Goal: Check status

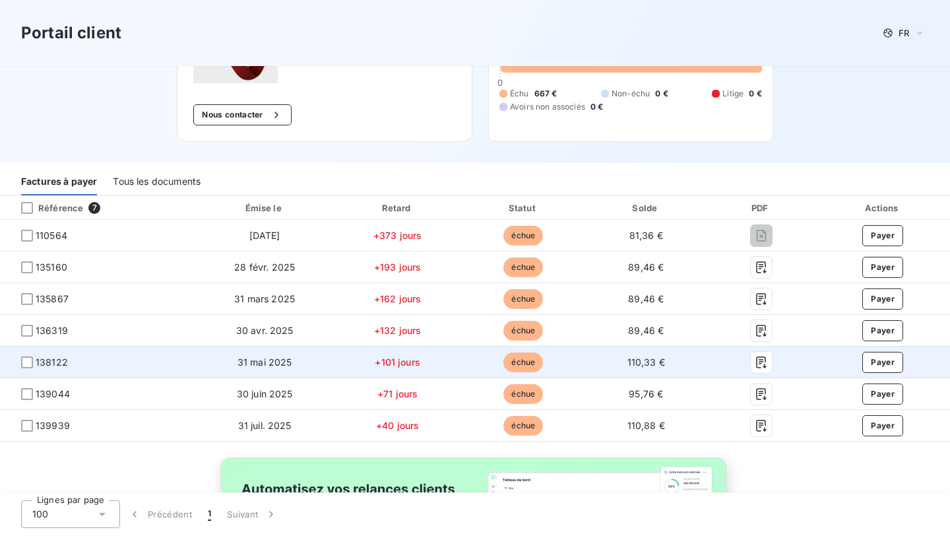
scroll to position [218, 0]
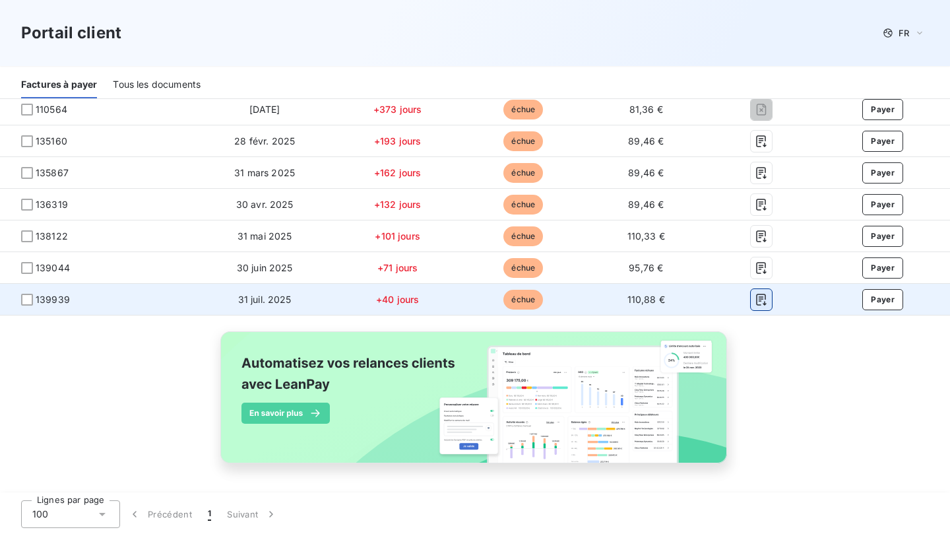
click at [758, 301] on icon "button" at bounding box center [761, 299] width 13 height 13
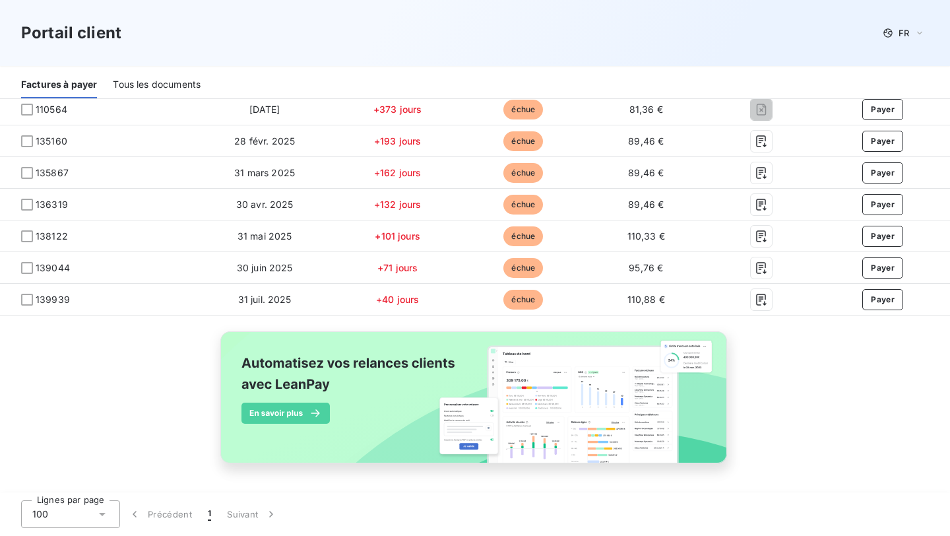
click at [440, 35] on div "Portail client FR" at bounding box center [475, 33] width 908 height 24
